Goal: Find specific page/section: Find specific page/section

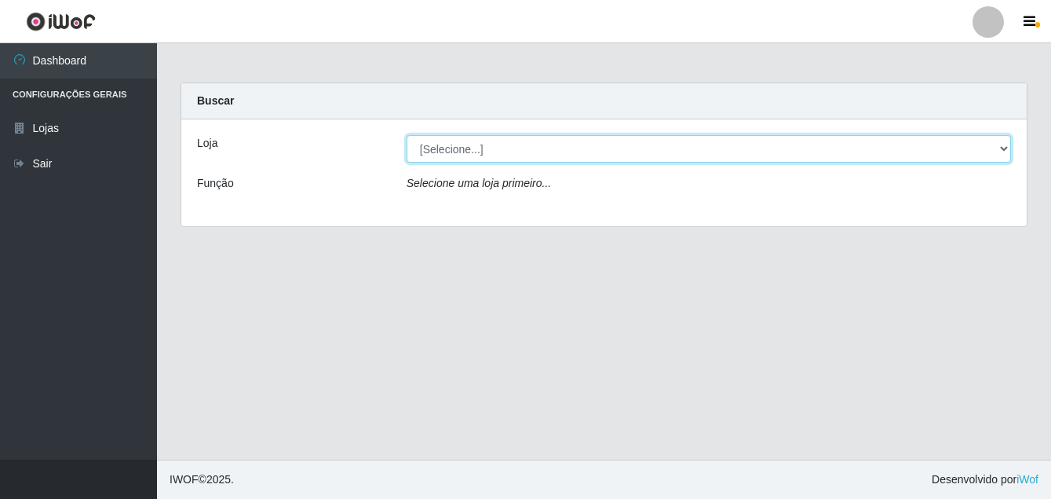
click at [1002, 144] on select "[Selecione...] Ajubá Mercado" at bounding box center [709, 148] width 605 height 27
select select "402"
click at [407, 135] on select "[Selecione...] Ajubá Mercado" at bounding box center [709, 148] width 605 height 27
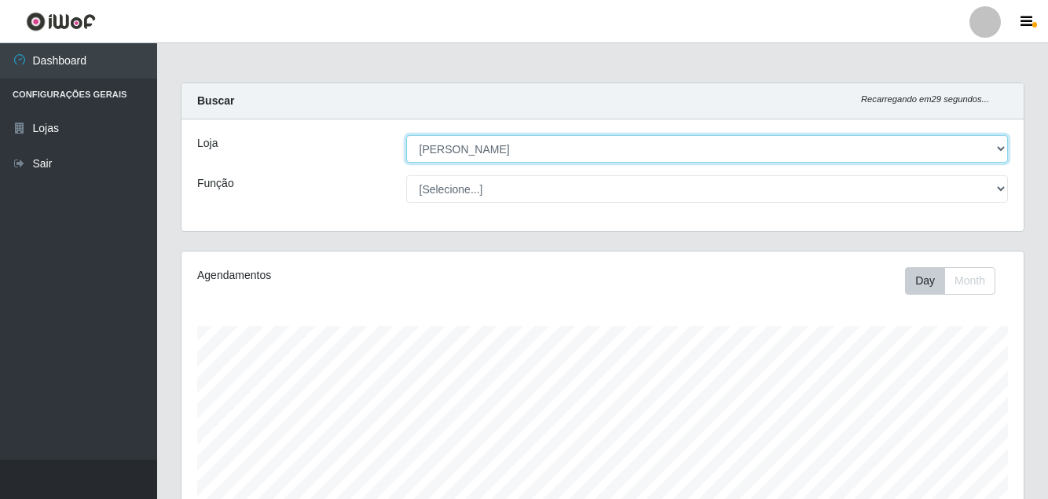
scroll to position [326, 842]
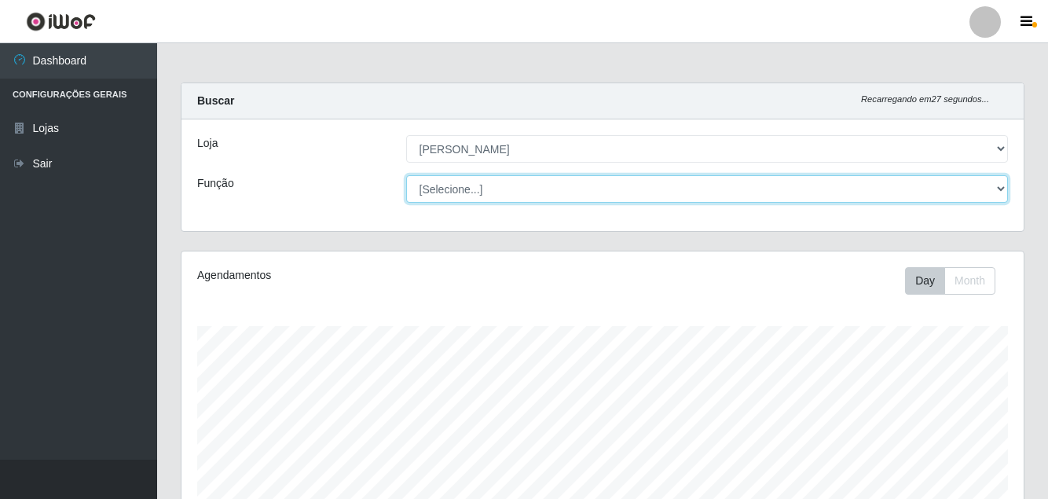
click at [921, 190] on select "[Selecione...] ASG ASG + ASG ++ Balconista de Açougue Balconista de Açougue + B…" at bounding box center [707, 188] width 602 height 27
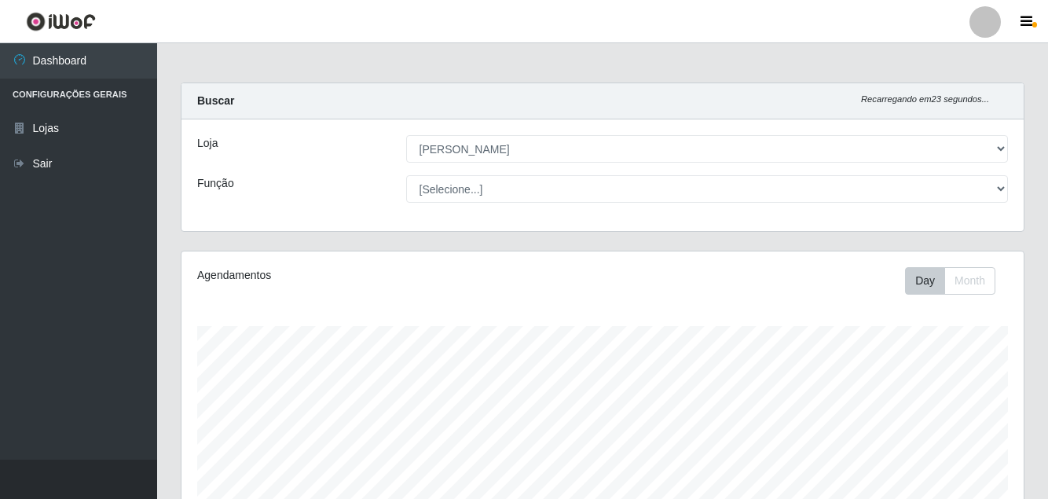
click at [771, 86] on div "Buscar Recarregando em 23 segundos..." at bounding box center [602, 101] width 842 height 36
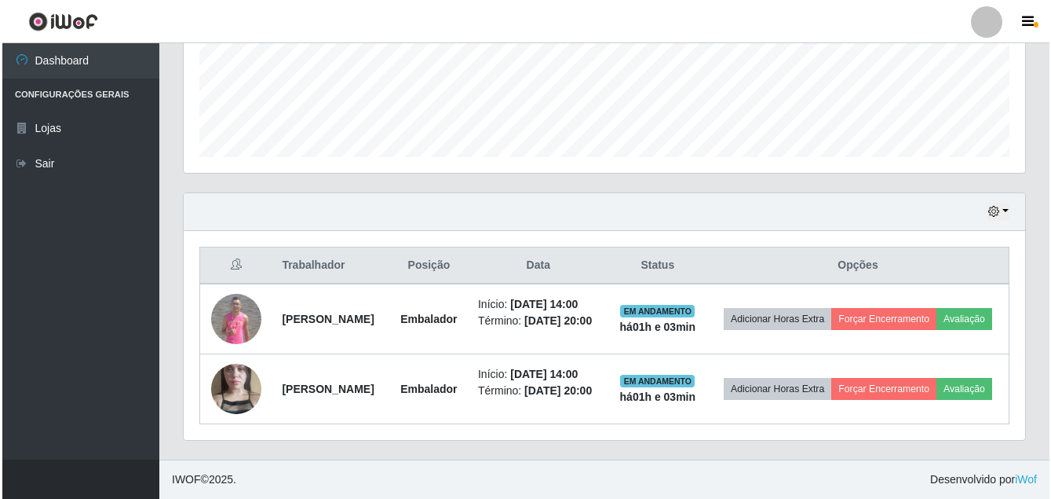
scroll to position [461, 0]
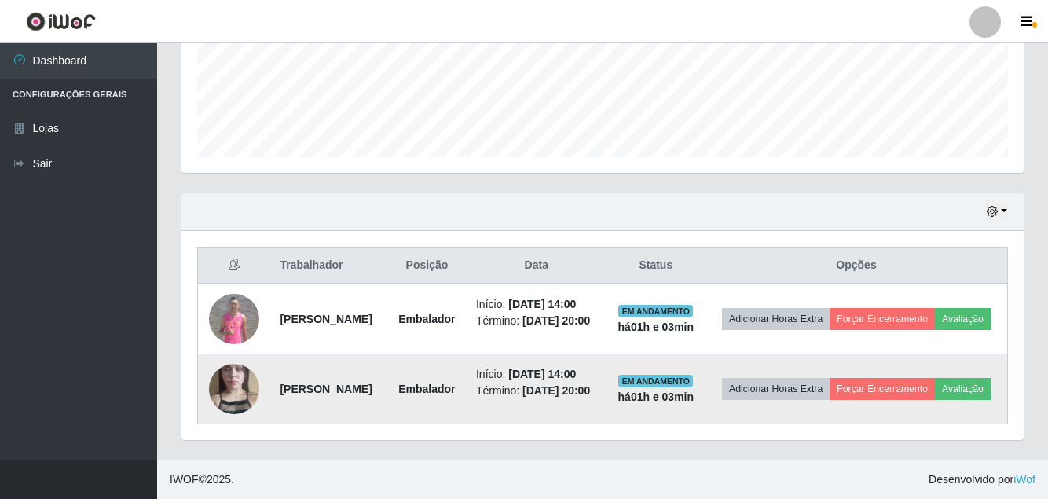
click at [242, 365] on img at bounding box center [234, 389] width 50 height 90
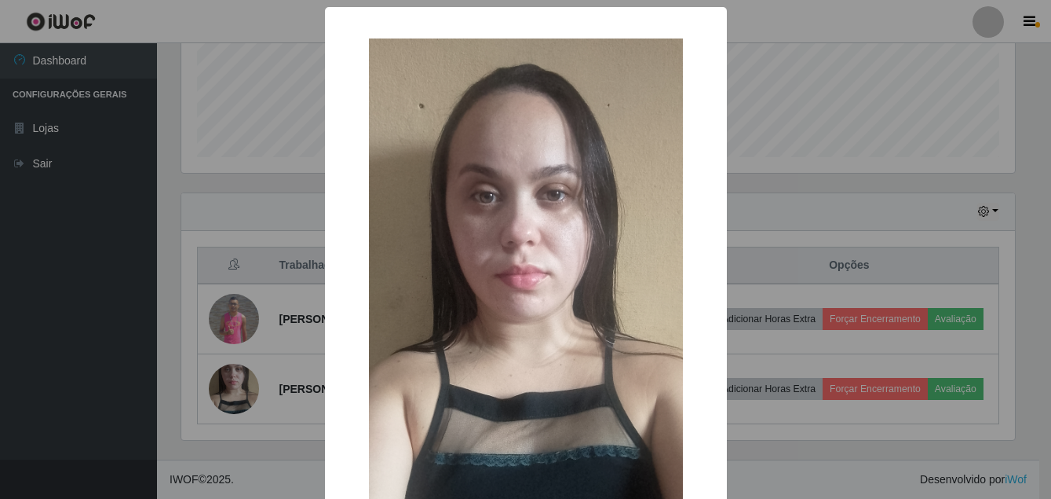
click at [776, 216] on div "× OK Cancel" at bounding box center [525, 249] width 1051 height 499
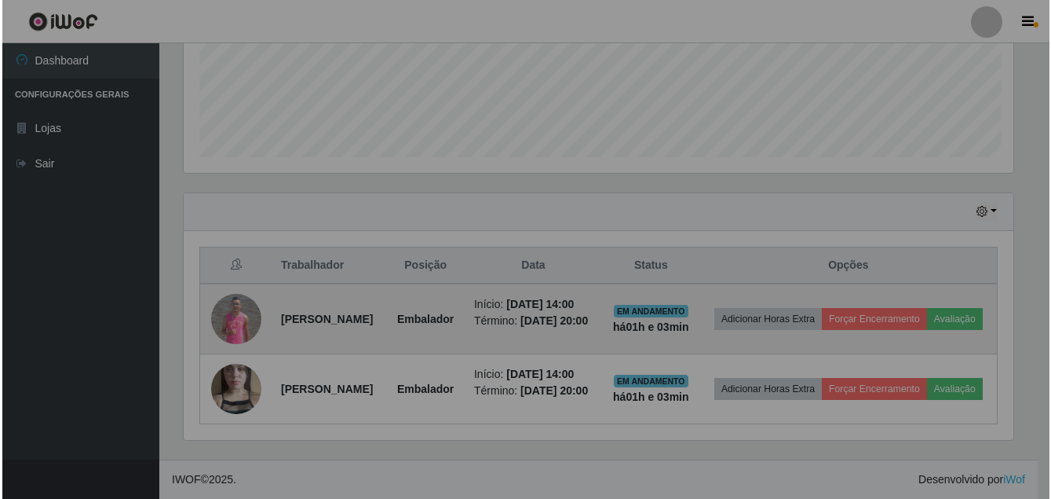
scroll to position [326, 842]
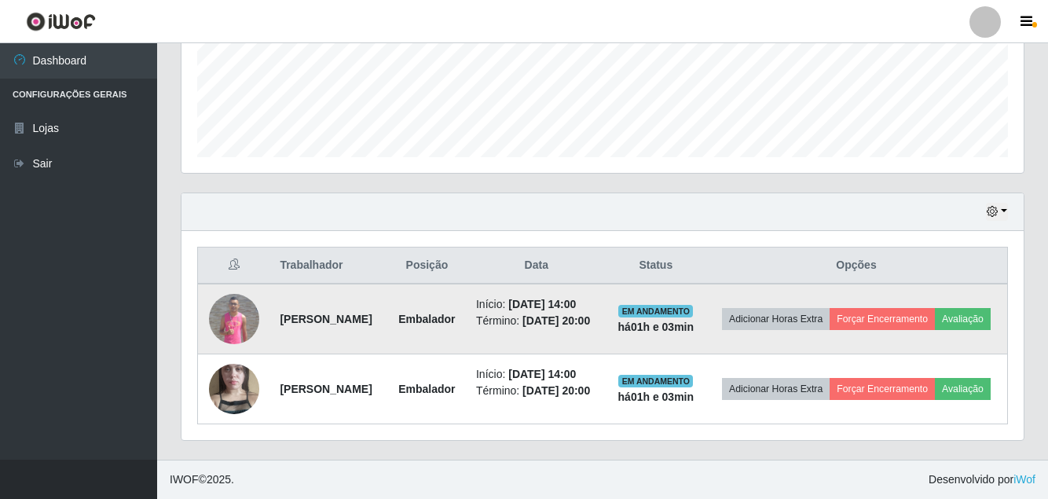
click at [232, 294] on img at bounding box center [234, 319] width 50 height 50
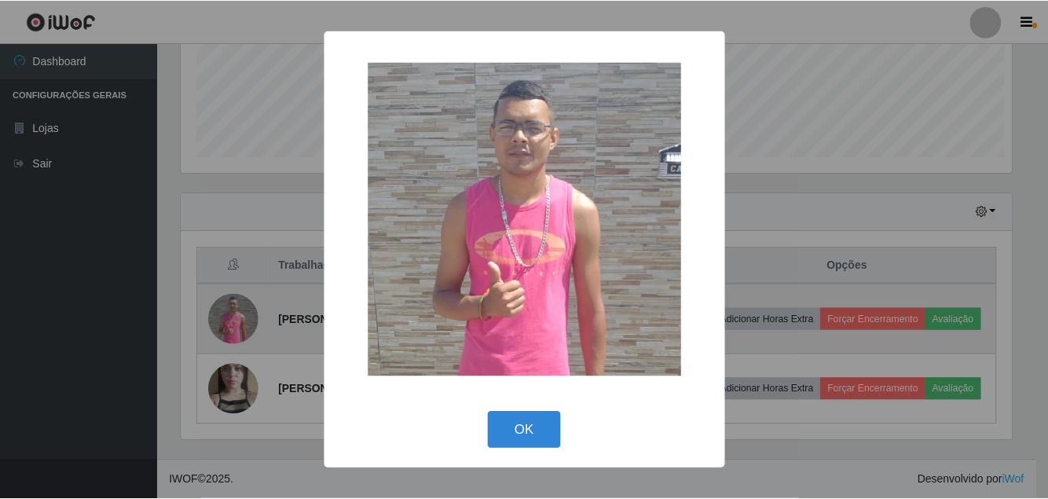
scroll to position [326, 834]
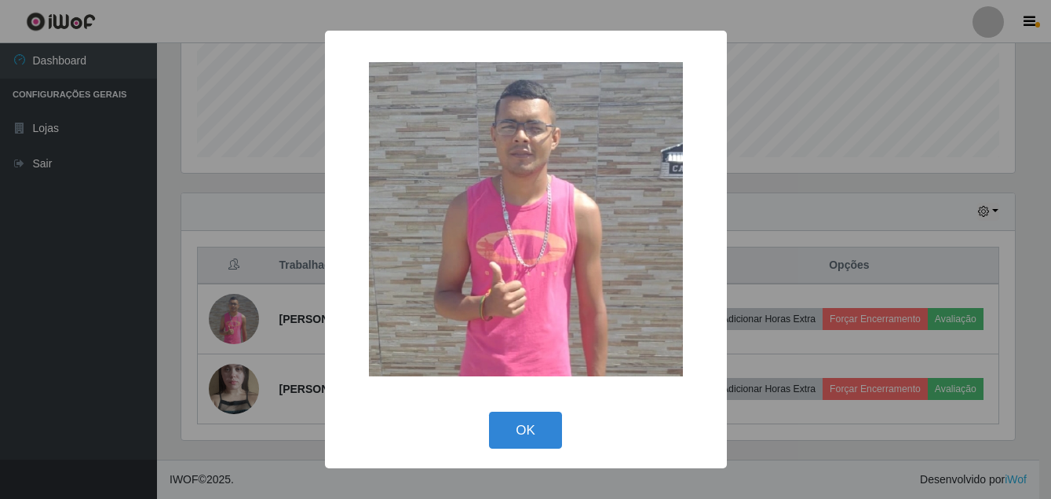
click at [280, 278] on div "× OK Cancel" at bounding box center [525, 249] width 1051 height 499
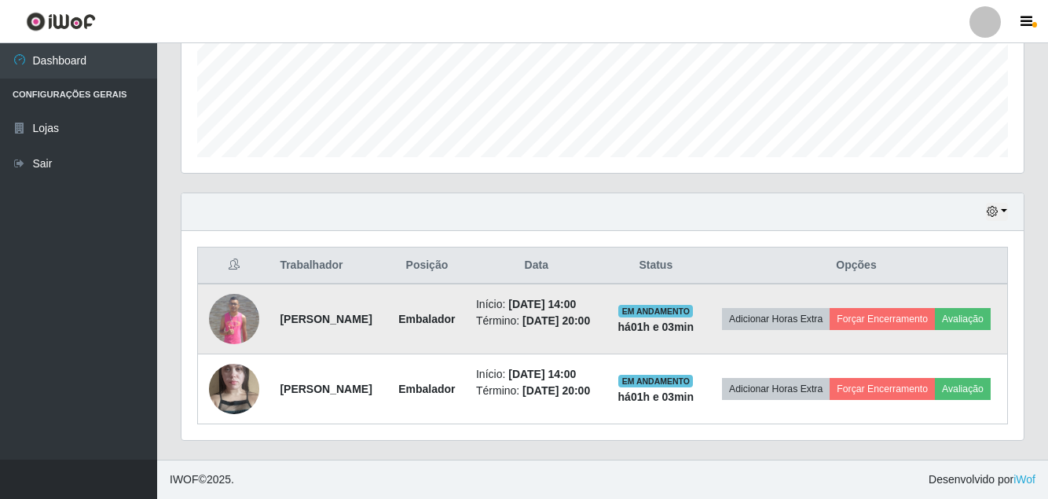
scroll to position [326, 842]
click at [319, 313] on strong "[PERSON_NAME]" at bounding box center [326, 319] width 92 height 13
click at [455, 285] on td "Embalador" at bounding box center [426, 318] width 79 height 71
